Goal: Use online tool/utility

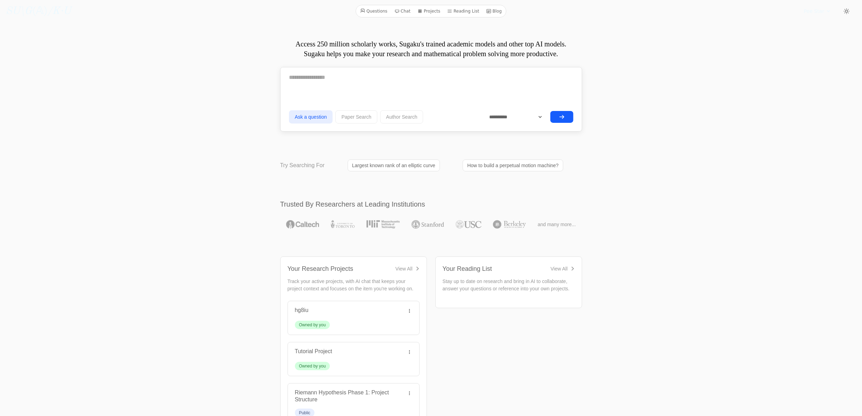
scroll to position [326, 0]
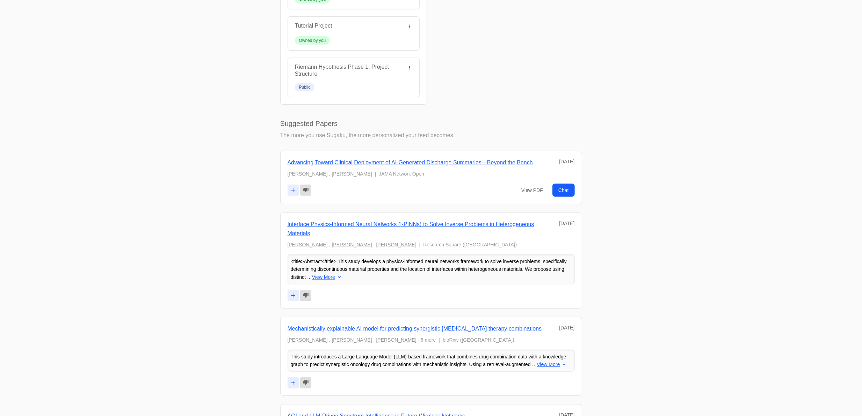
click at [444, 164] on link "Advancing Toward Clinical Deployment of AI-Generated Discharge Summaries—Beyond…" at bounding box center [410, 163] width 245 height 6
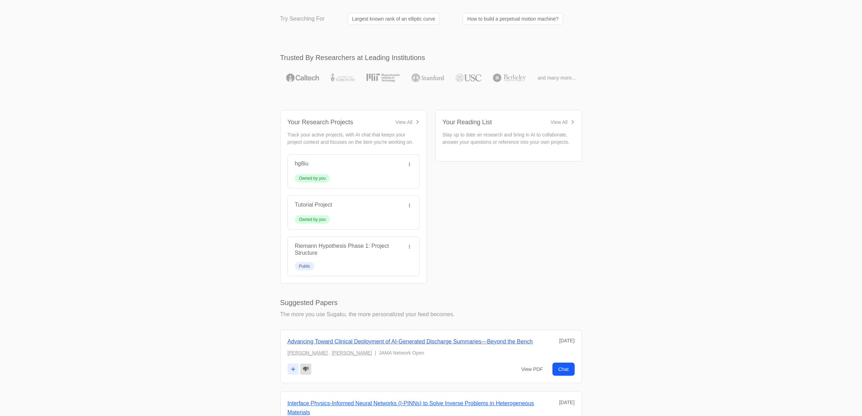
scroll to position [0, 0]
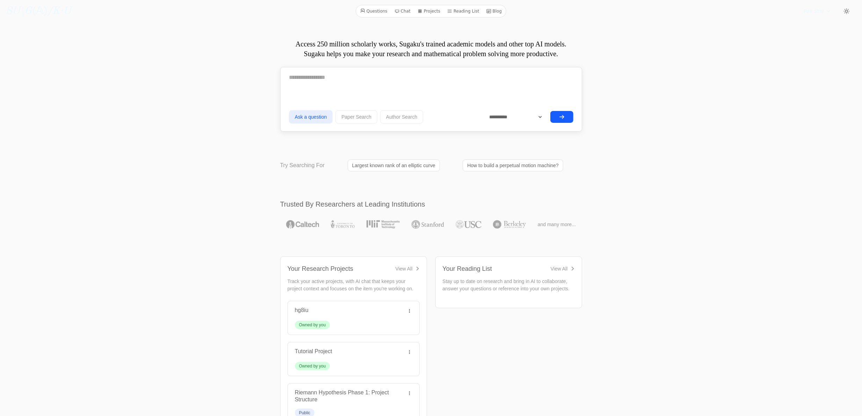
drag, startPoint x: 180, startPoint y: 266, endPoint x: 214, endPoint y: 78, distance: 190.9
click at [532, 115] on select "**********" at bounding box center [513, 117] width 60 height 12
click at [556, 115] on button "submit" at bounding box center [561, 117] width 23 height 12
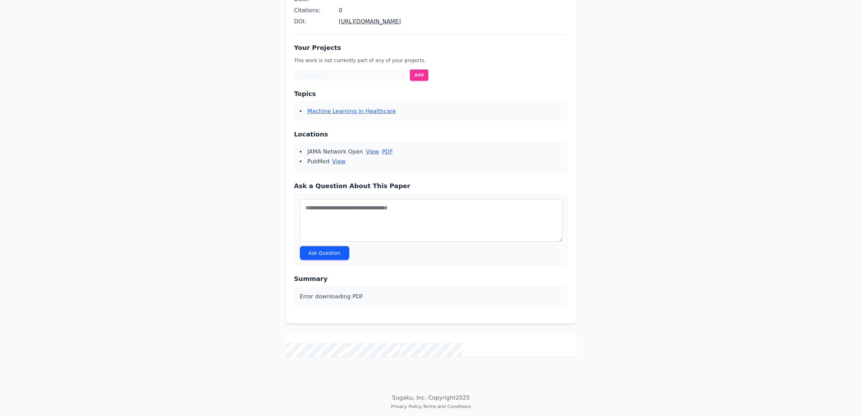
scroll to position [372, 0]
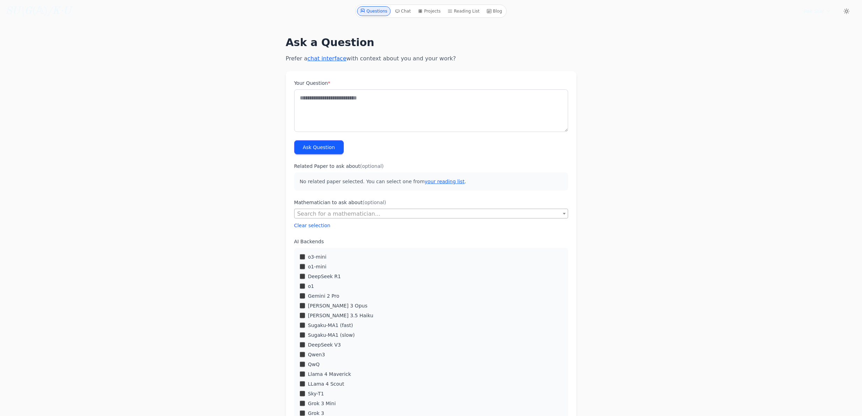
drag, startPoint x: 245, startPoint y: 222, endPoint x: 309, endPoint y: 30, distance: 202.3
click at [816, 9] on span "Pee Star" at bounding box center [814, 11] width 20 height 7
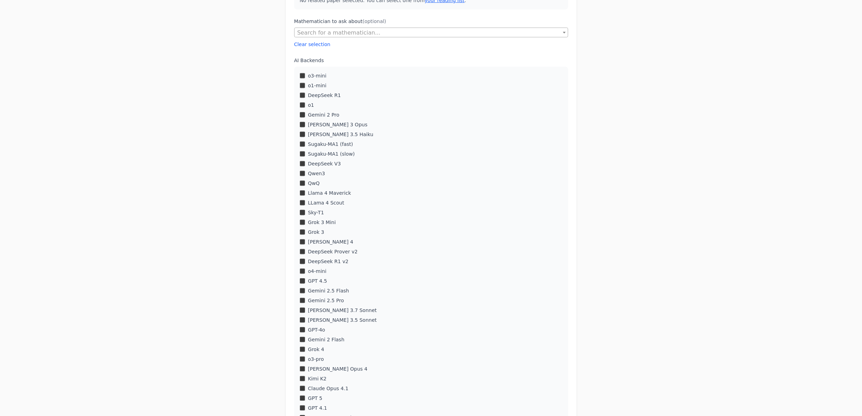
scroll to position [186, 0]
click at [297, 241] on div "o3-mini o1-mini DeepSeek R1 o1 Gemini 2 Pro Claude 3 Opus" at bounding box center [431, 242] width 274 height 361
click at [299, 237] on div "o3-mini o1-mini DeepSeek R1 o1 Gemini 2 Pro Claude 3 Opus" at bounding box center [431, 242] width 274 height 361
click at [298, 247] on div "o3-mini o1-mini DeepSeek R1 o1 Gemini 2 Pro Claude 3 Opus" at bounding box center [431, 242] width 274 height 361
click at [304, 232] on div "o3-mini o1-mini DeepSeek R1 o1 Gemini 2 Pro Claude 3 Opus" at bounding box center [431, 242] width 274 height 361
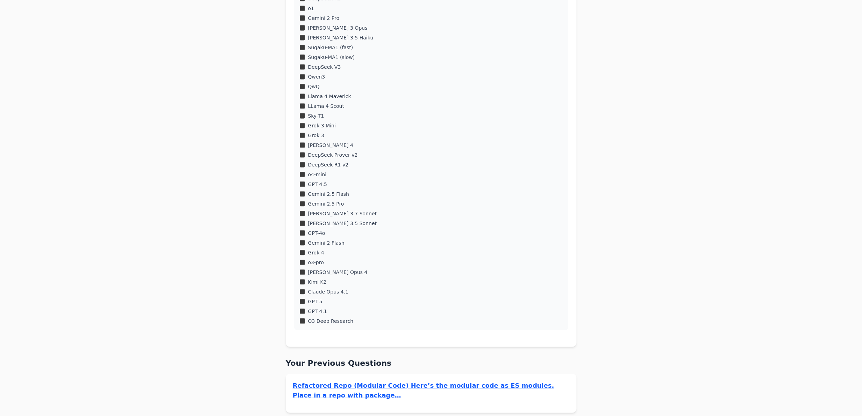
scroll to position [280, 0]
click at [306, 170] on div "o4-mini" at bounding box center [431, 173] width 263 height 7
click at [305, 170] on div "o4-mini" at bounding box center [431, 173] width 263 height 7
click at [299, 200] on div "o3-mini o1-mini DeepSeek R1 o1 Gemini 2 Pro Claude 3 Opus" at bounding box center [431, 149] width 274 height 361
click at [304, 270] on div "Claude Opus 4" at bounding box center [431, 271] width 263 height 7
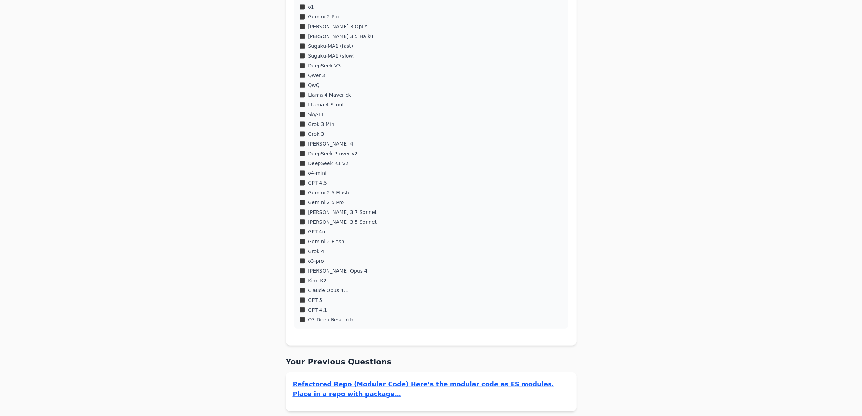
click at [302, 266] on div "o3-mini o1-mini DeepSeek R1 o1 Gemini 2 Pro Claude 3 Opus" at bounding box center [431, 149] width 274 height 361
click at [300, 277] on div "Kimi K2" at bounding box center [431, 280] width 263 height 7
click at [302, 266] on div "o3-mini o1-mini DeepSeek R1 o1 Gemini 2 Pro Claude 3 Opus" at bounding box center [431, 149] width 274 height 361
click at [302, 276] on div "o3-mini o1-mini DeepSeek R1 o1 Gemini 2 Pro Claude 3 Opus" at bounding box center [431, 149] width 274 height 361
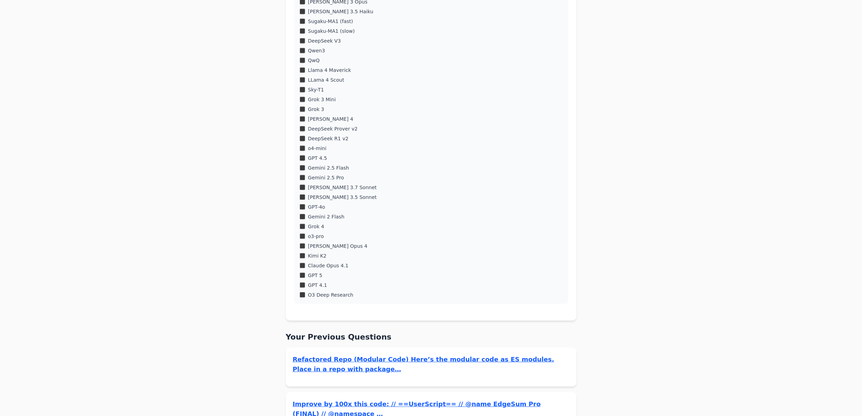
scroll to position [0, 0]
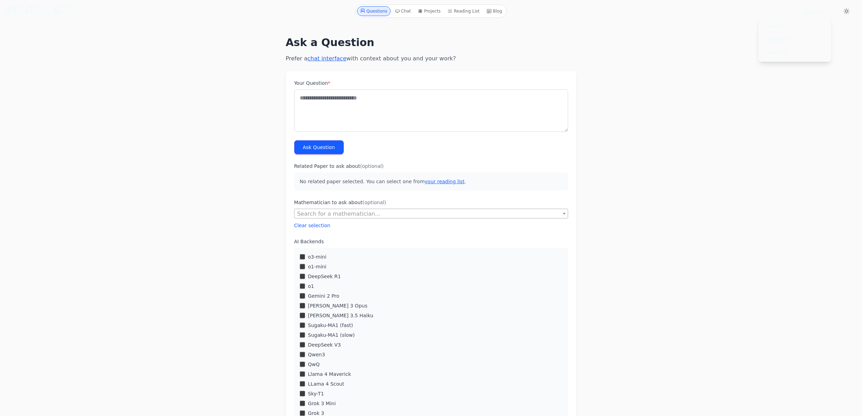
drag, startPoint x: 256, startPoint y: 281, endPoint x: 238, endPoint y: 113, distance: 169.0
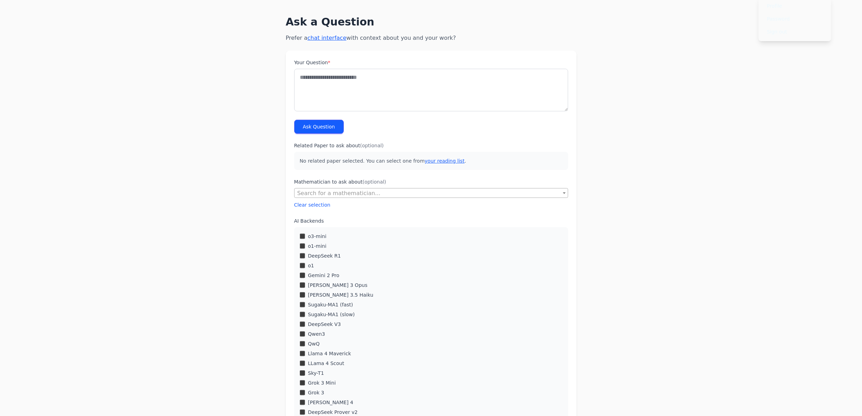
scroll to position [46, 0]
